Goal: Information Seeking & Learning: Learn about a topic

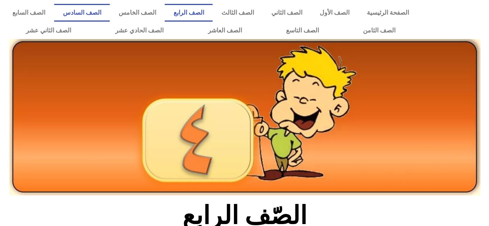
click at [110, 13] on link "الصف السادس" at bounding box center [82, 13] width 56 height 18
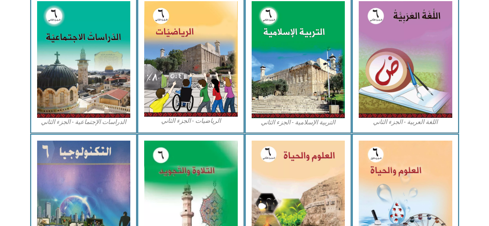
scroll to position [389, 0]
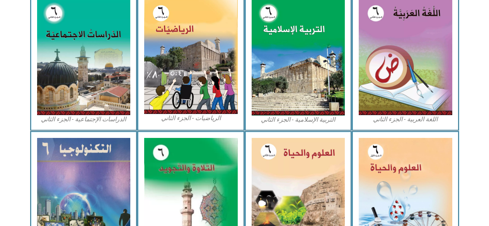
click at [383, 176] on img at bounding box center [406, 195] width 94 height 114
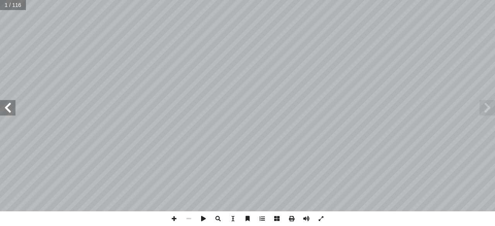
click at [5, 104] on span at bounding box center [7, 107] width 15 height 15
click at [5, 109] on span at bounding box center [7, 107] width 15 height 15
click at [5, 113] on span at bounding box center [7, 107] width 15 height 15
click at [7, 109] on span at bounding box center [7, 107] width 15 height 15
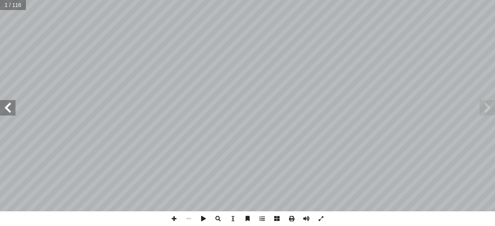
click at [8, 110] on span at bounding box center [7, 107] width 15 height 15
click at [7, 109] on span at bounding box center [7, 107] width 15 height 15
click at [10, 108] on span at bounding box center [7, 107] width 15 height 15
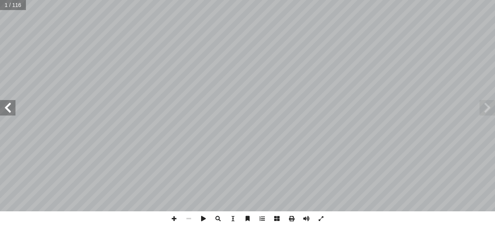
click at [10, 108] on span at bounding box center [7, 107] width 15 height 15
click at [5, 110] on span at bounding box center [7, 107] width 15 height 15
click at [5, 109] on span at bounding box center [7, 107] width 15 height 15
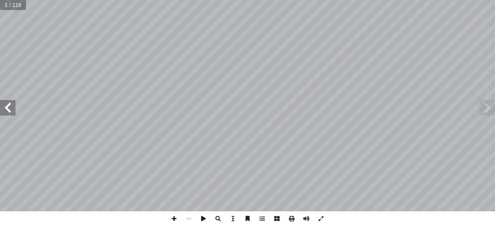
click at [5, 109] on span at bounding box center [7, 107] width 15 height 15
click at [8, 108] on span at bounding box center [7, 107] width 15 height 15
click at [9, 107] on span at bounding box center [7, 107] width 15 height 15
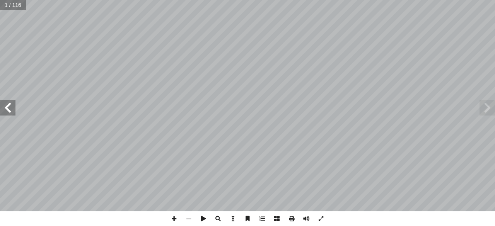
click at [9, 106] on span at bounding box center [7, 107] width 15 height 15
click at [10, 104] on span at bounding box center [7, 107] width 15 height 15
click at [10, 102] on span at bounding box center [7, 107] width 15 height 15
click at [10, 104] on span at bounding box center [7, 107] width 15 height 15
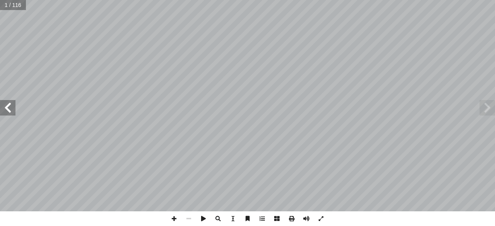
click at [11, 104] on span at bounding box center [7, 107] width 15 height 15
click at [12, 104] on span at bounding box center [7, 107] width 15 height 15
click at [14, 104] on span at bounding box center [7, 107] width 15 height 15
click at [12, 104] on span at bounding box center [7, 107] width 15 height 15
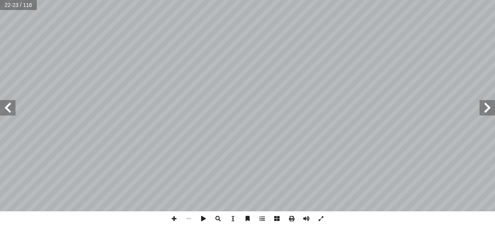
click at [12, 104] on span at bounding box center [7, 107] width 15 height 15
click at [12, 105] on span at bounding box center [7, 107] width 15 height 15
click at [10, 106] on span at bounding box center [7, 107] width 15 height 15
click at [9, 108] on span at bounding box center [7, 107] width 15 height 15
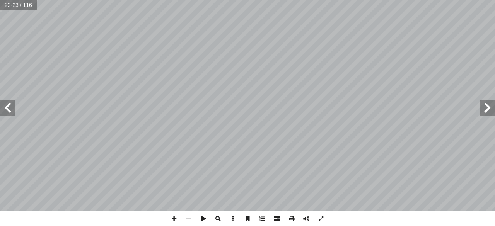
click at [9, 108] on span at bounding box center [7, 107] width 15 height 15
click at [7, 110] on span at bounding box center [7, 107] width 15 height 15
click at [12, 107] on span at bounding box center [7, 107] width 15 height 15
click at [11, 108] on span at bounding box center [7, 107] width 15 height 15
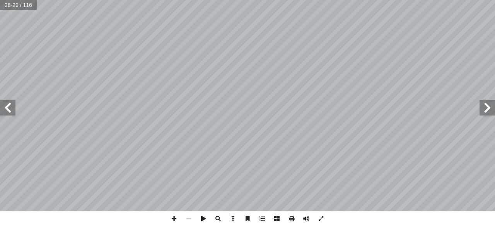
click at [11, 108] on span at bounding box center [7, 107] width 15 height 15
click at [8, 110] on span at bounding box center [7, 107] width 15 height 15
click at [9, 110] on span at bounding box center [7, 107] width 15 height 15
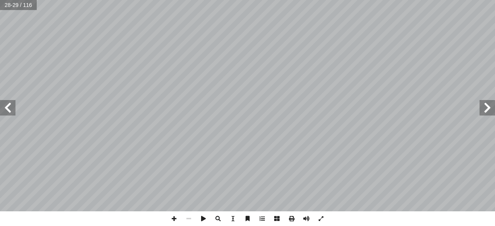
click at [10, 110] on span at bounding box center [7, 107] width 15 height 15
click at [9, 108] on span at bounding box center [7, 107] width 15 height 15
click at [13, 107] on span at bounding box center [7, 107] width 15 height 15
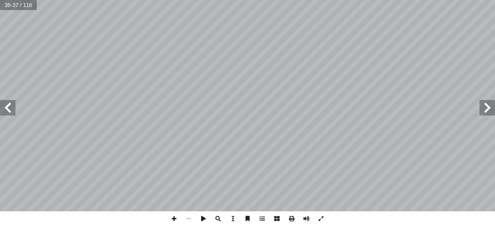
click at [12, 108] on span at bounding box center [7, 107] width 15 height 15
click at [11, 108] on span at bounding box center [7, 107] width 15 height 15
click at [9, 105] on span at bounding box center [7, 107] width 15 height 15
click at [10, 108] on span at bounding box center [7, 107] width 15 height 15
